Goal: Transaction & Acquisition: Purchase product/service

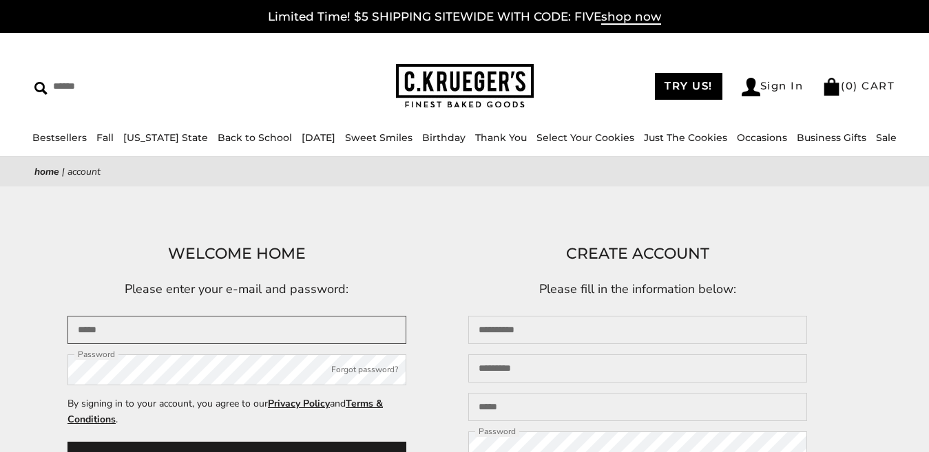
click at [119, 316] on input "Email" at bounding box center [236, 330] width 339 height 28
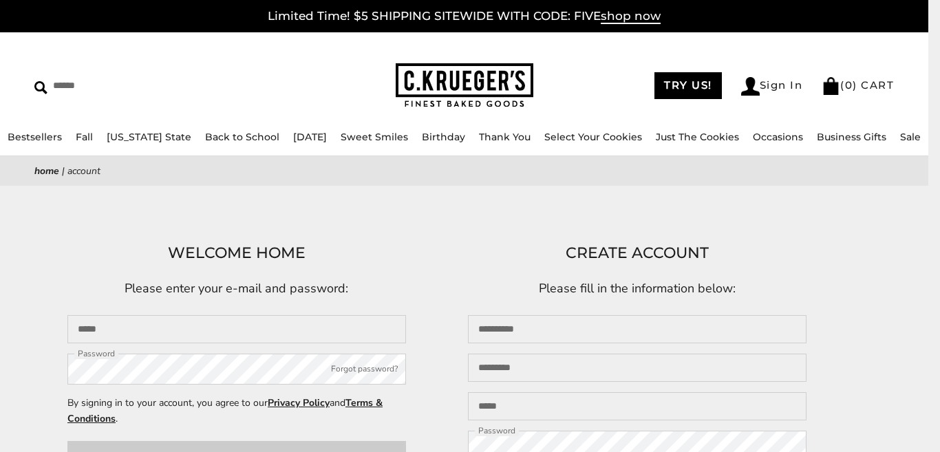
scroll to position [136, 0]
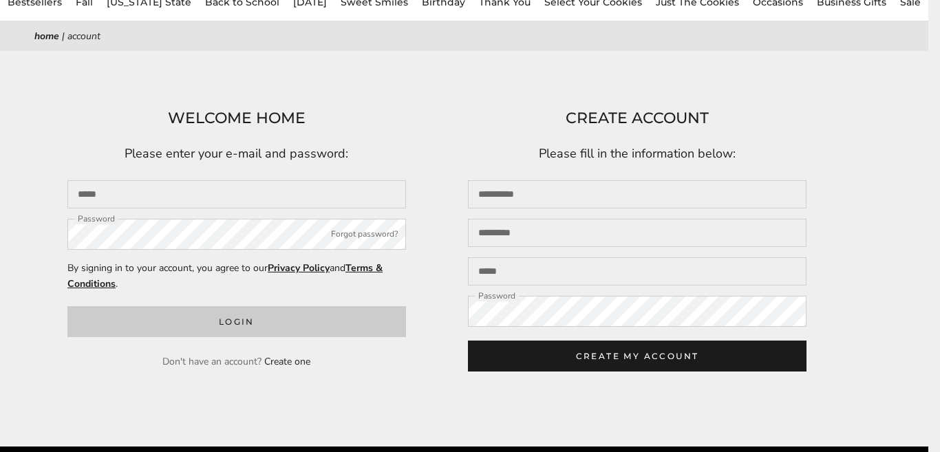
click at [233, 319] on button "Login" at bounding box center [236, 321] width 339 height 31
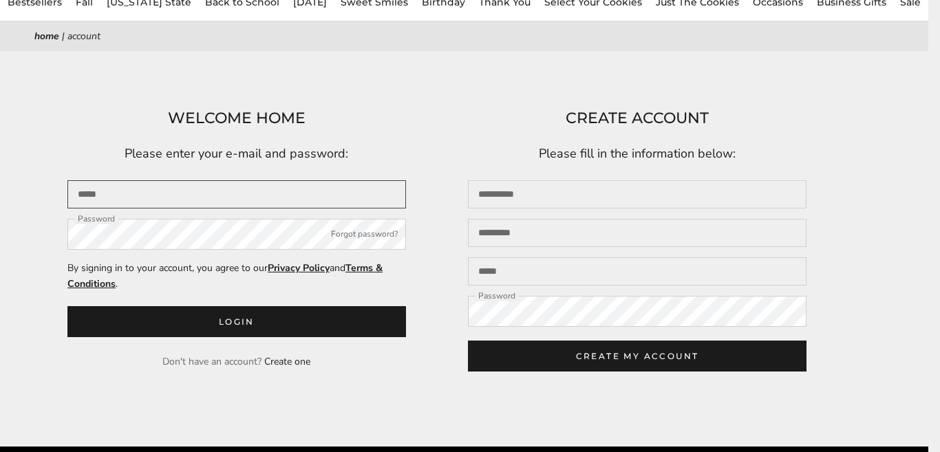
click at [101, 201] on input "Email" at bounding box center [236, 194] width 339 height 28
type input "**********"
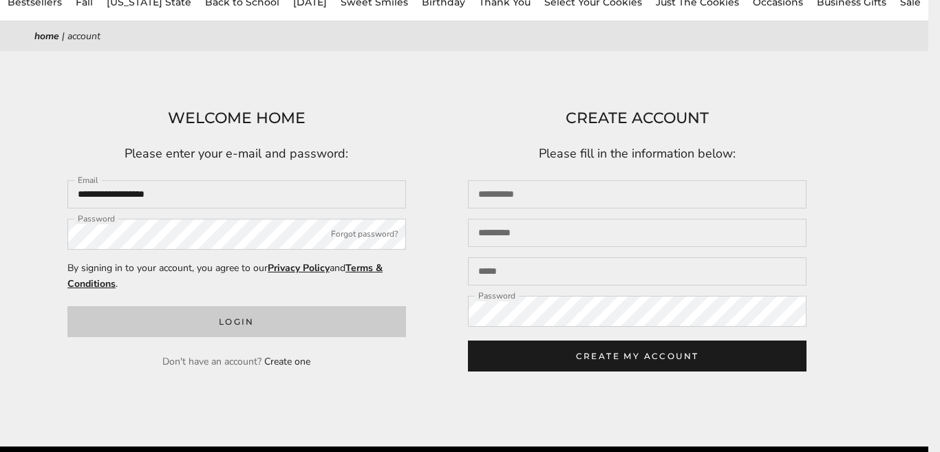
click at [223, 322] on button "Login" at bounding box center [236, 321] width 339 height 31
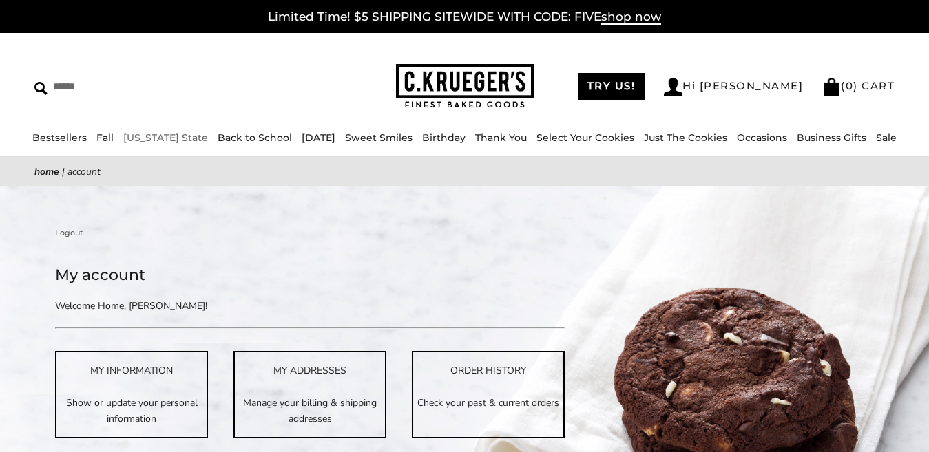
click at [140, 135] on link "[US_STATE] State" at bounding box center [165, 138] width 85 height 12
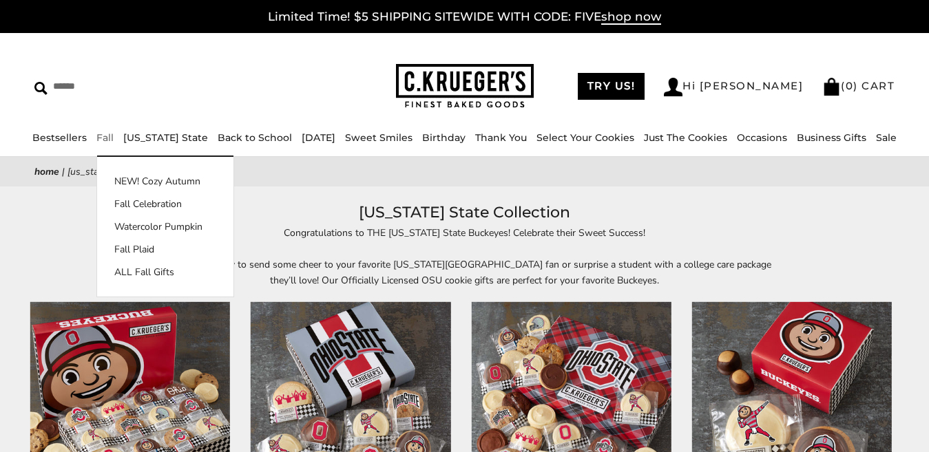
click at [96, 134] on link "Fall" at bounding box center [104, 138] width 17 height 12
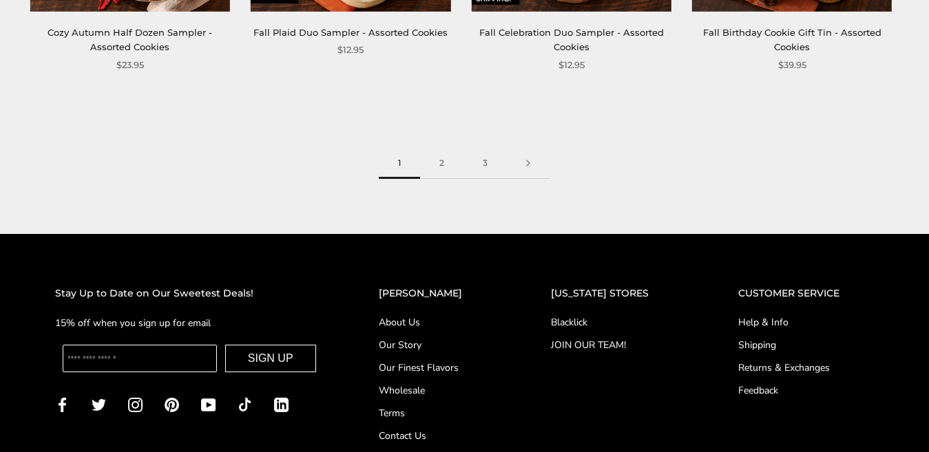
scroll to position [1967, 0]
click at [439, 159] on link "2" at bounding box center [441, 163] width 43 height 31
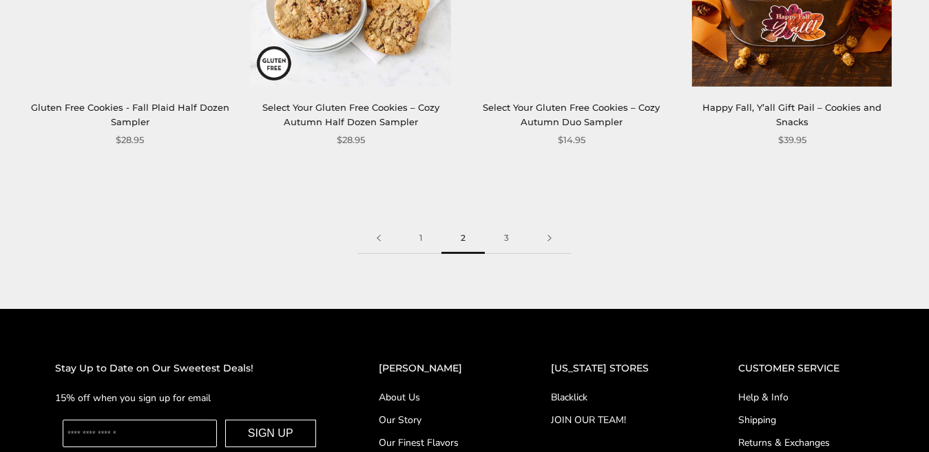
scroll to position [1900, 0]
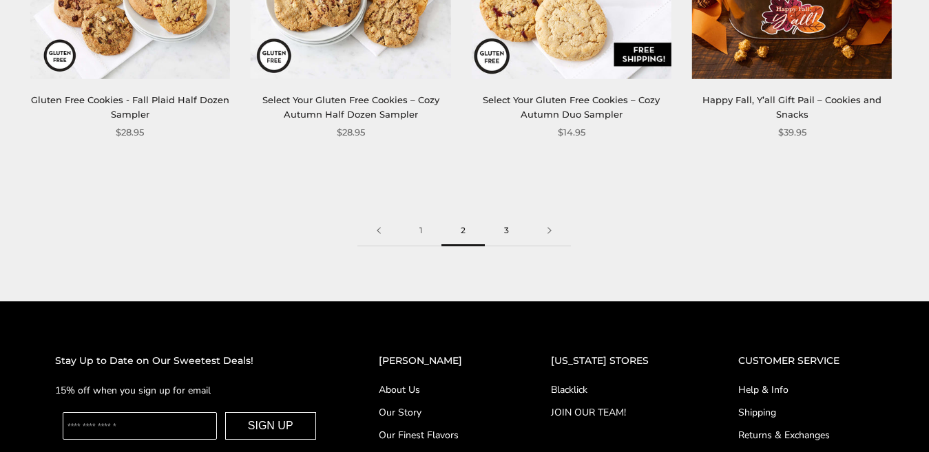
click at [504, 227] on link "3" at bounding box center [506, 230] width 43 height 31
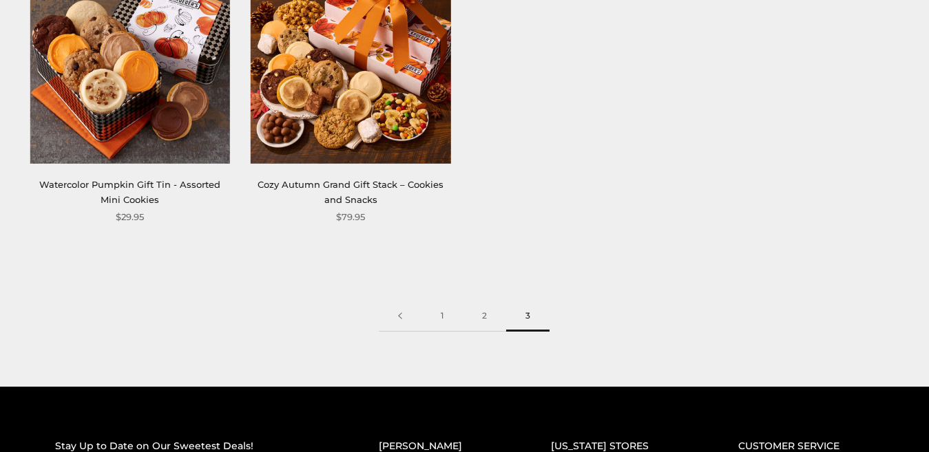
scroll to position [339, 0]
click at [481, 313] on link "2" at bounding box center [484, 316] width 43 height 31
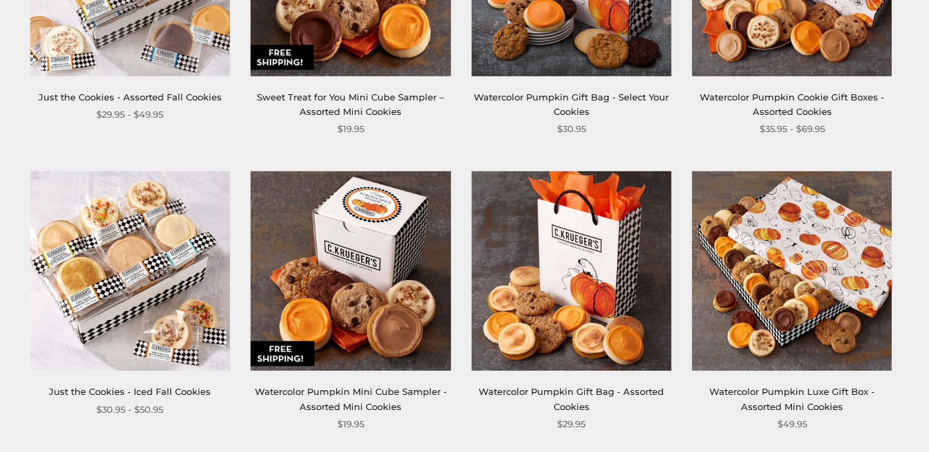
scroll to position [1018, 0]
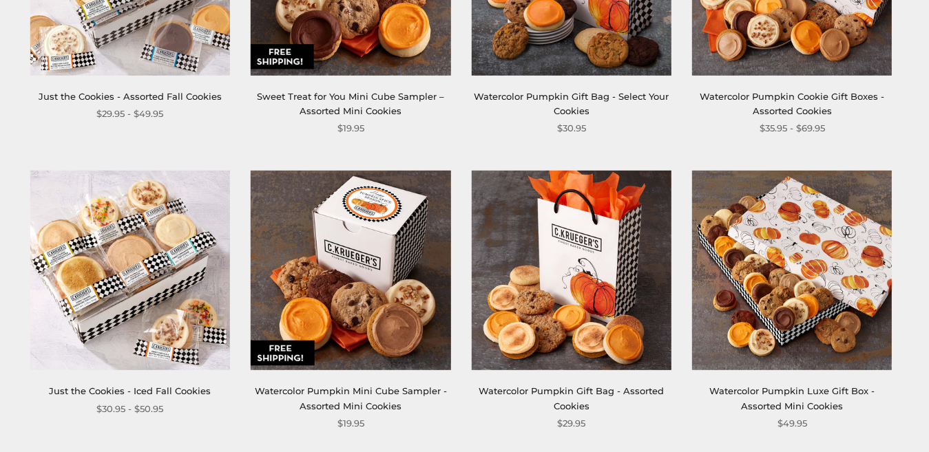
click at [577, 314] on img at bounding box center [571, 271] width 200 height 200
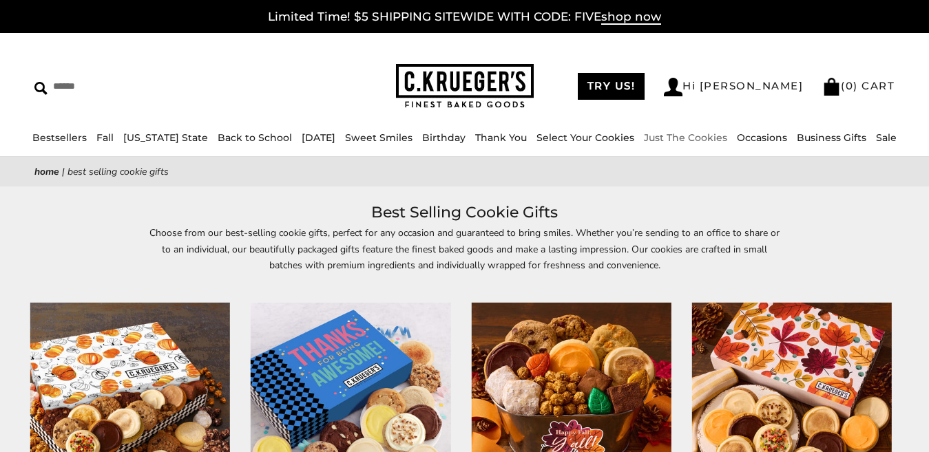
click at [675, 136] on link "Just The Cookies" at bounding box center [685, 138] width 83 height 12
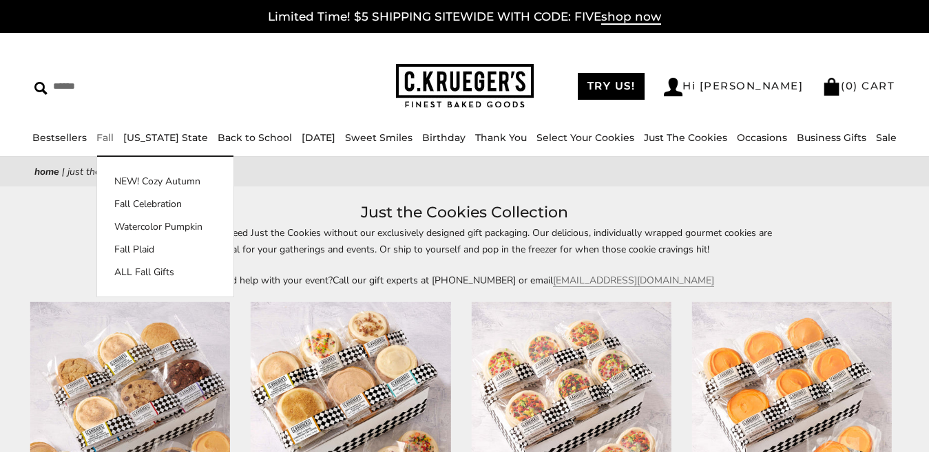
click at [96, 135] on link "Fall" at bounding box center [104, 138] width 17 height 12
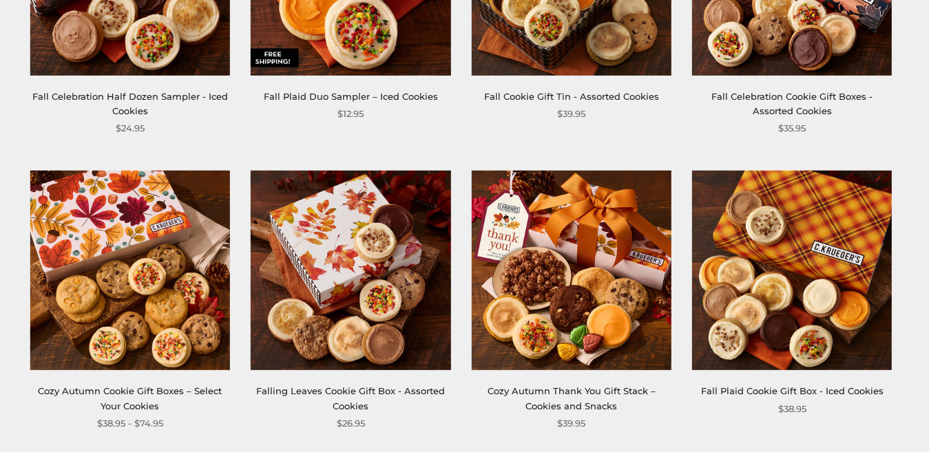
scroll to position [949, 0]
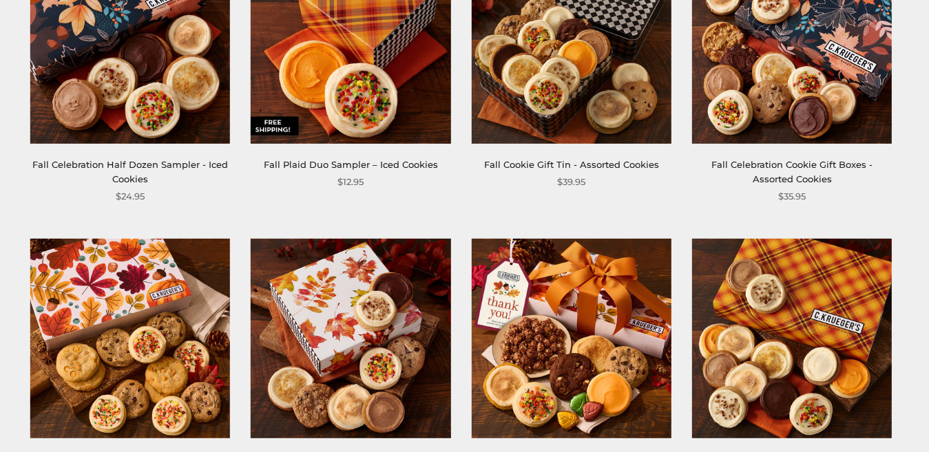
click at [137, 91] on img at bounding box center [130, 44] width 200 height 200
